Goal: Find specific page/section: Find specific page/section

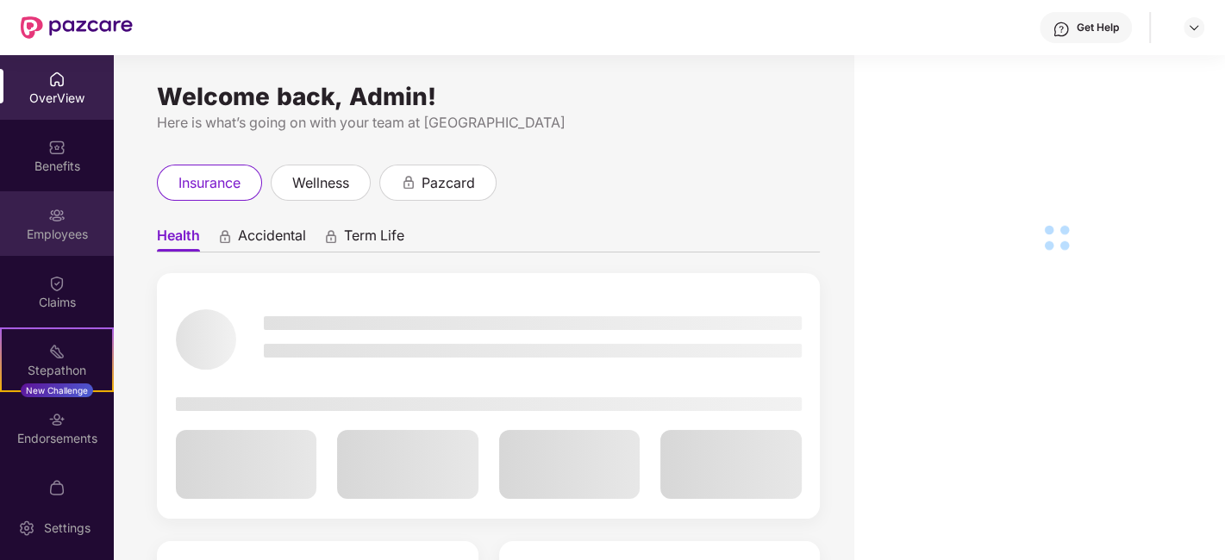
click at [32, 254] on div "Employees" at bounding box center [57, 223] width 114 height 65
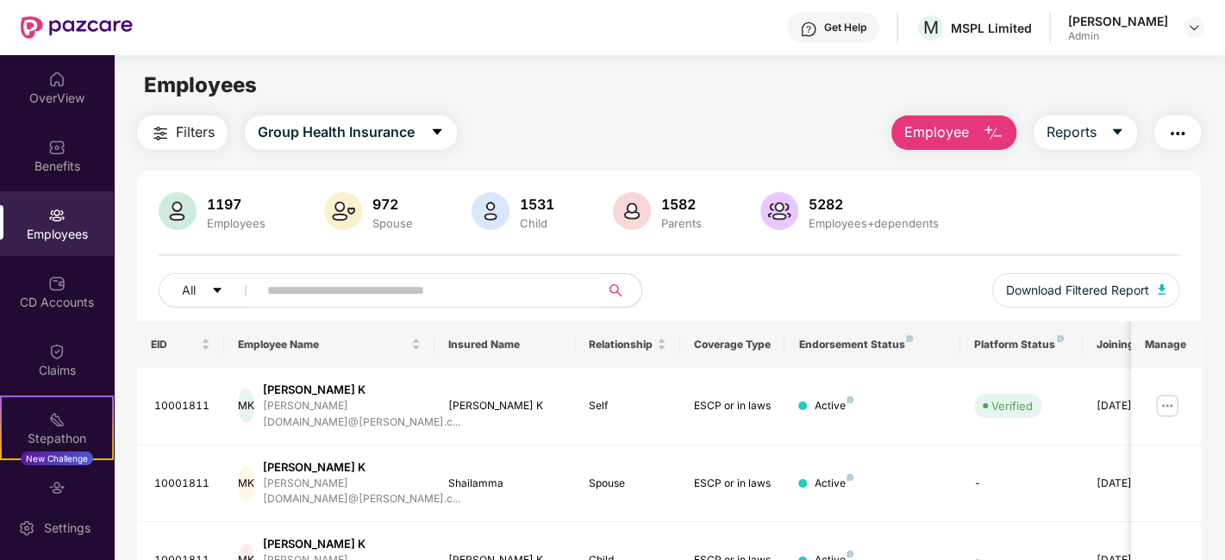
click at [45, 229] on div "Employees" at bounding box center [57, 234] width 114 height 17
click at [391, 299] on input "text" at bounding box center [422, 291] width 310 height 26
paste input "********"
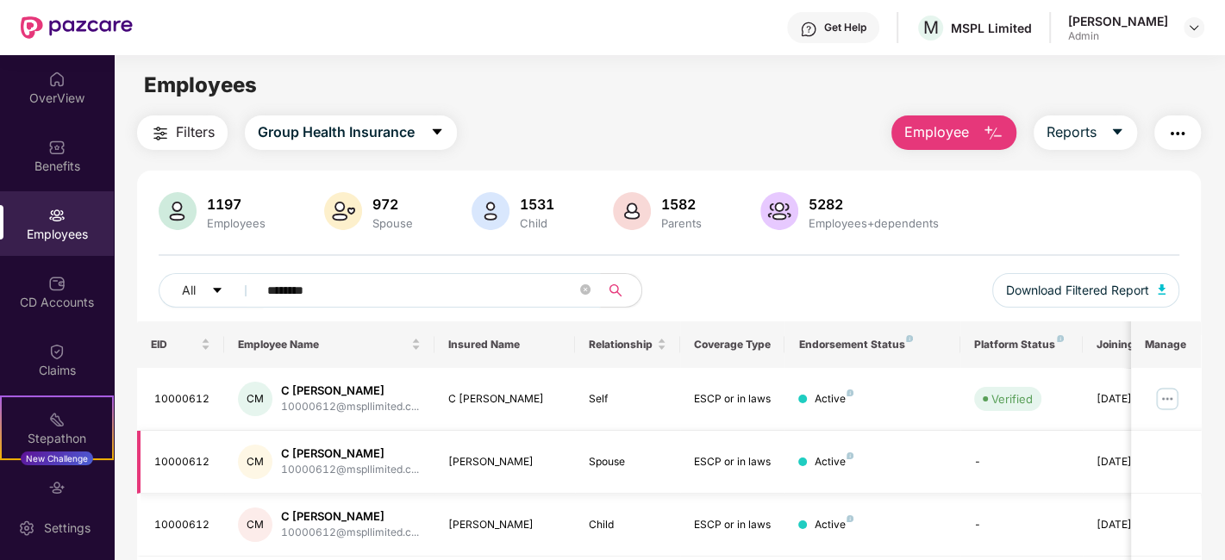
scroll to position [182, 0]
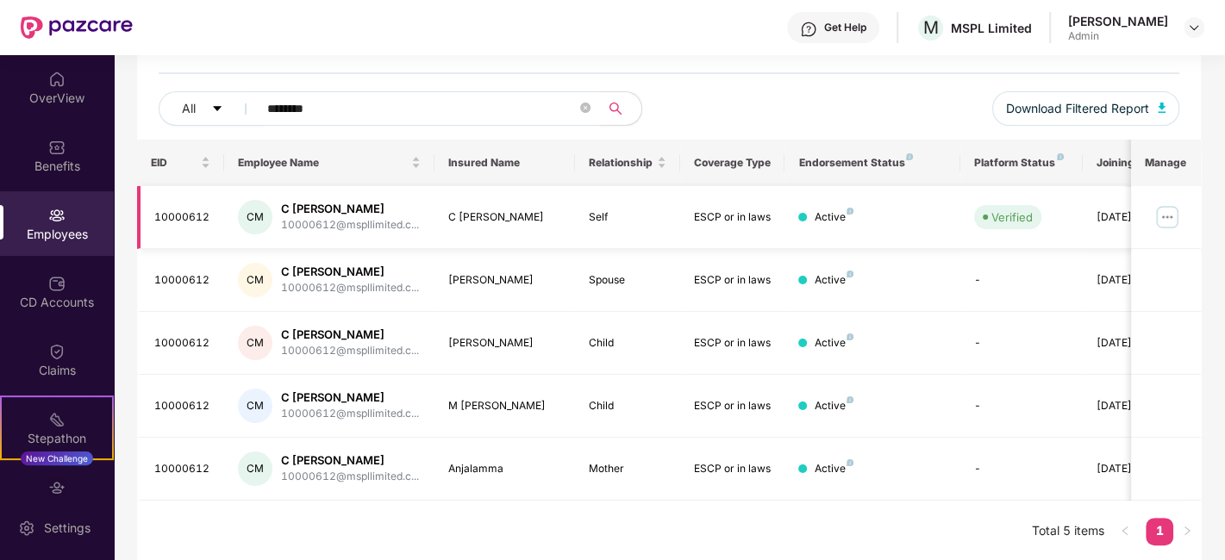
type input "********"
click at [1168, 228] on img at bounding box center [1168, 217] width 28 height 28
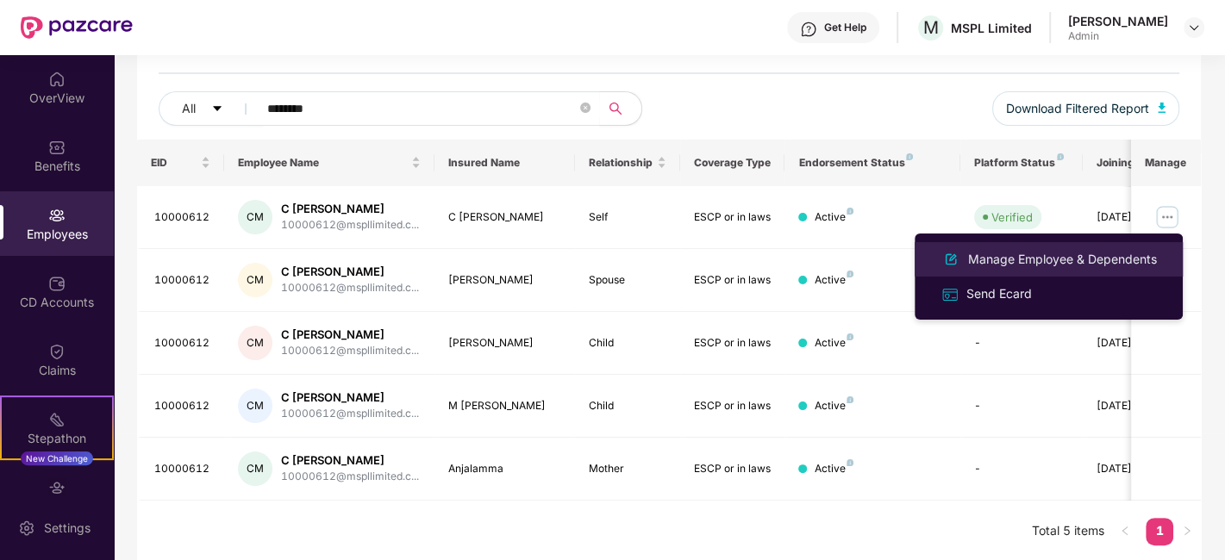
click at [1030, 262] on div "Manage Employee & Dependents" at bounding box center [1063, 259] width 196 height 19
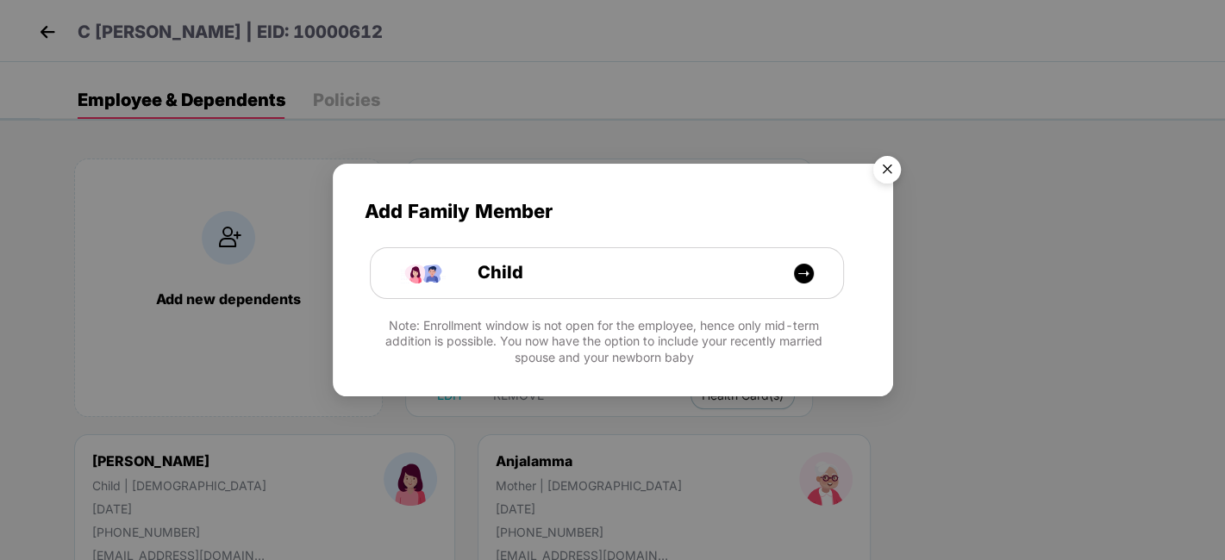
click at [898, 164] on img "Close" at bounding box center [887, 172] width 48 height 48
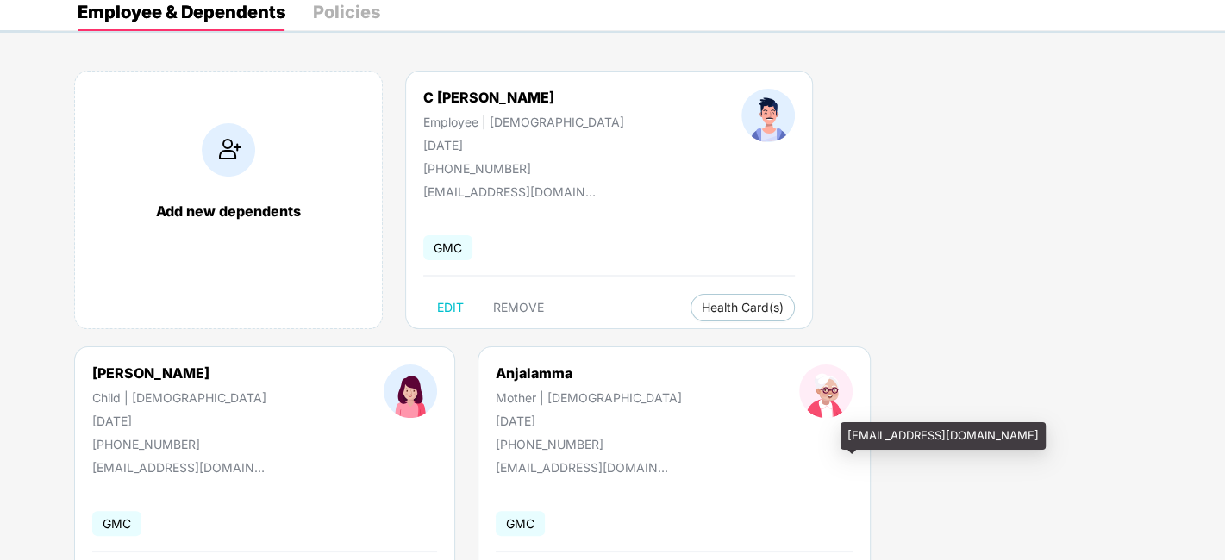
scroll to position [0, 0]
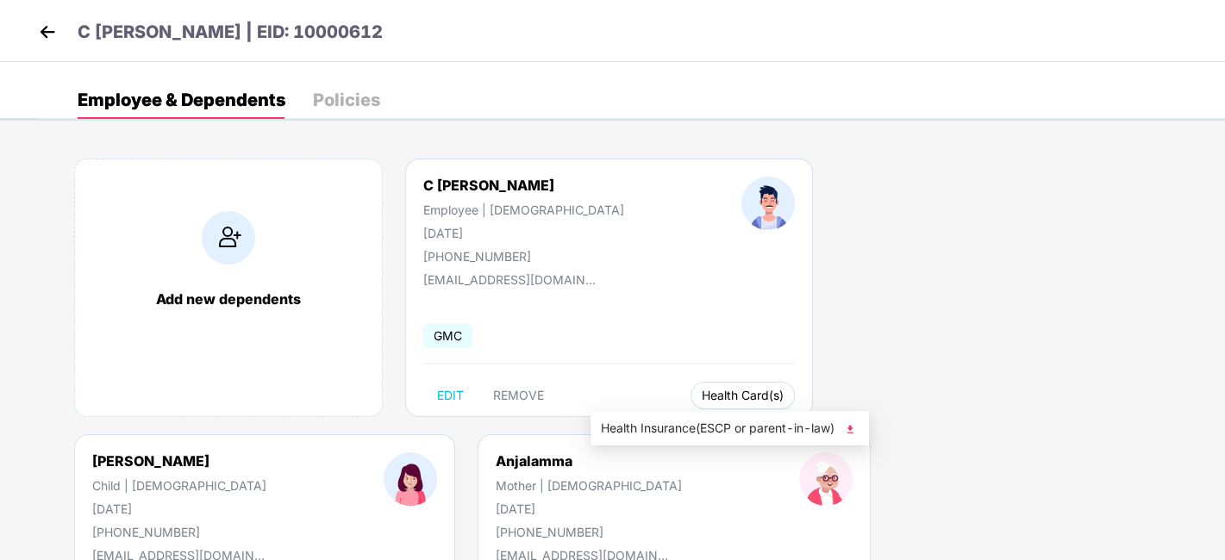
click at [702, 395] on span "Health Card(s)" at bounding box center [743, 395] width 82 height 9
click at [642, 424] on span "Health Insurance(ESCP or parent-in-law)" at bounding box center [730, 428] width 258 height 19
click at [47, 28] on img at bounding box center [47, 32] width 26 height 26
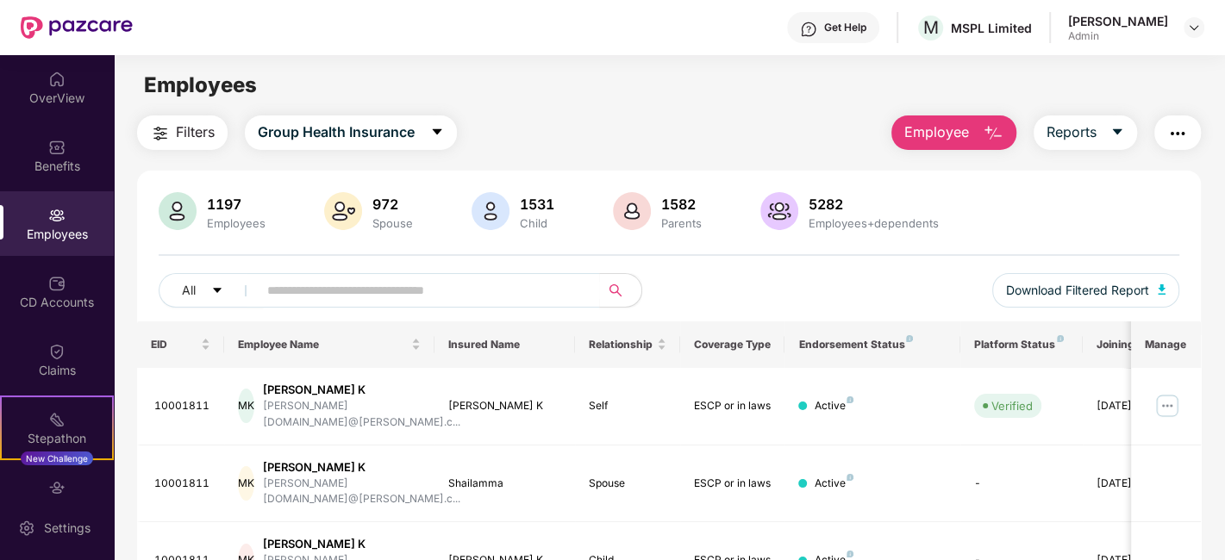
click at [19, 26] on header "Get Help M MSPL Limited [PERSON_NAME] Admin" at bounding box center [612, 27] width 1225 height 55
click at [61, 26] on img at bounding box center [77, 27] width 112 height 22
click at [53, 237] on div "Employees" at bounding box center [57, 234] width 114 height 17
